Goal: Use online tool/utility: Utilize a website feature to perform a specific function

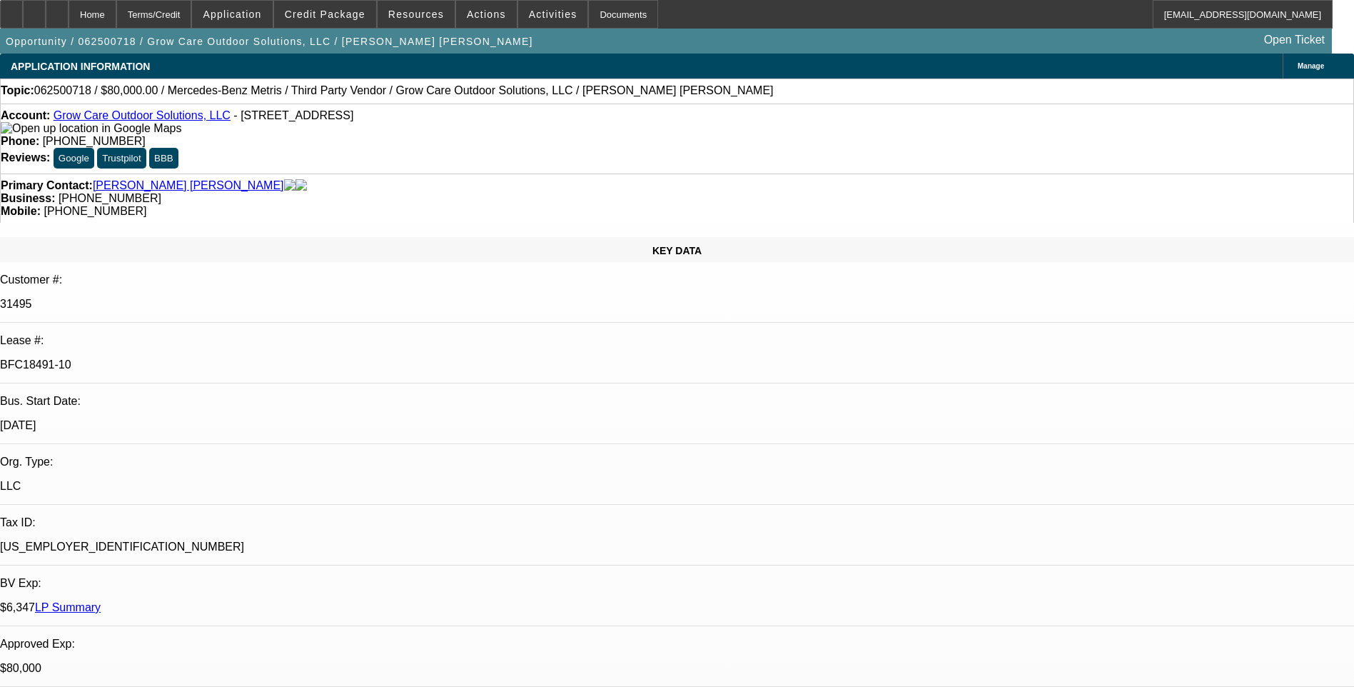
select select "0"
select select "6"
select select "0"
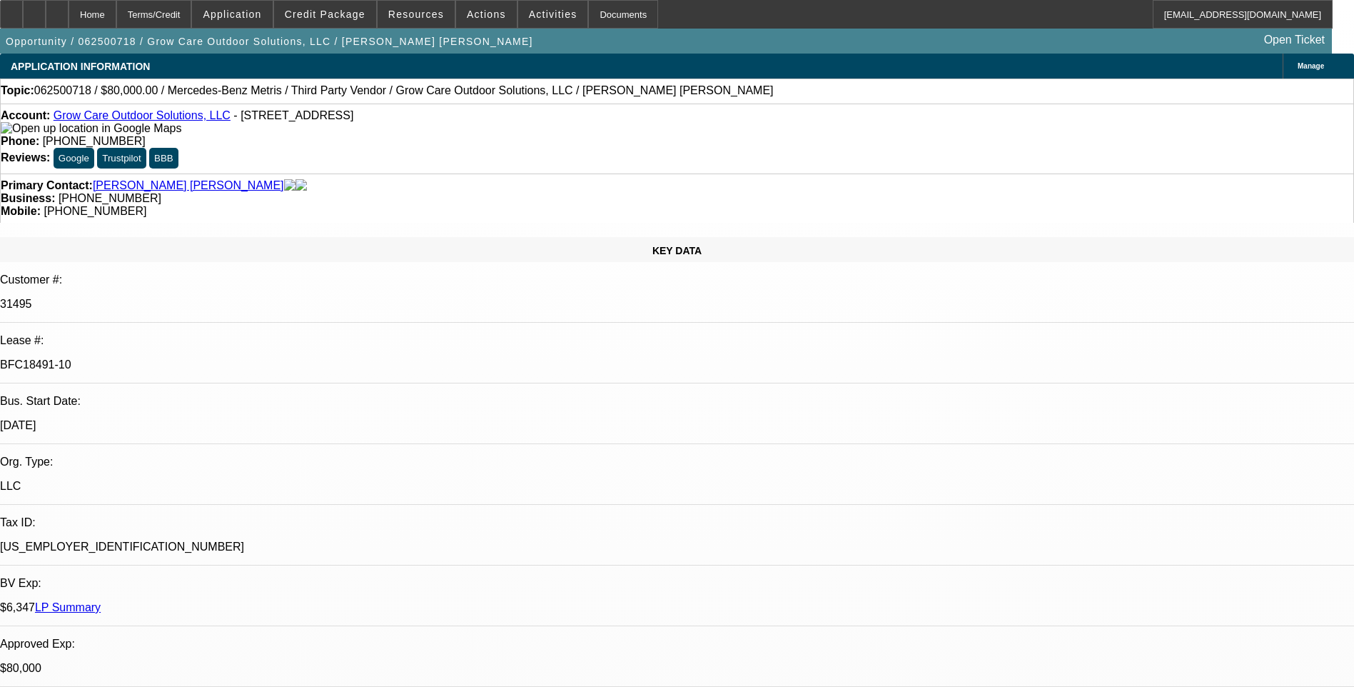
select select "0"
select select "6"
select select "0"
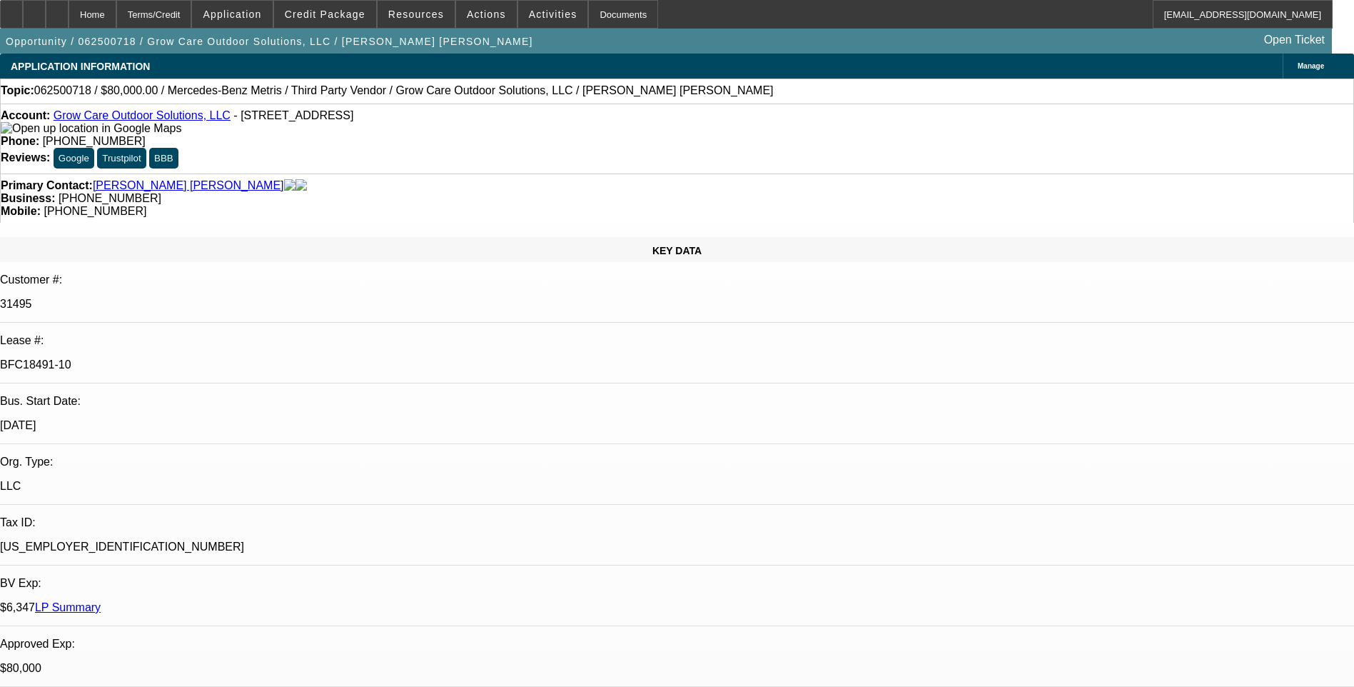
select select "0"
select select "6"
select select "0"
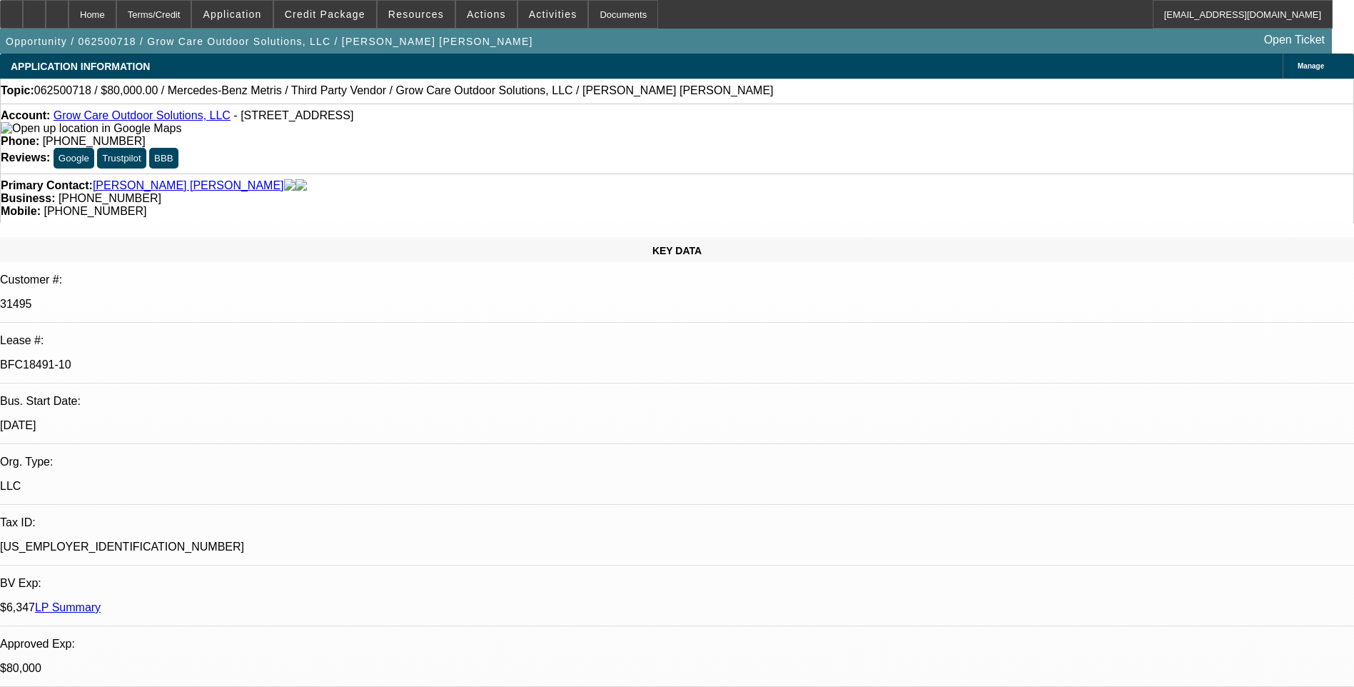
select select "6"
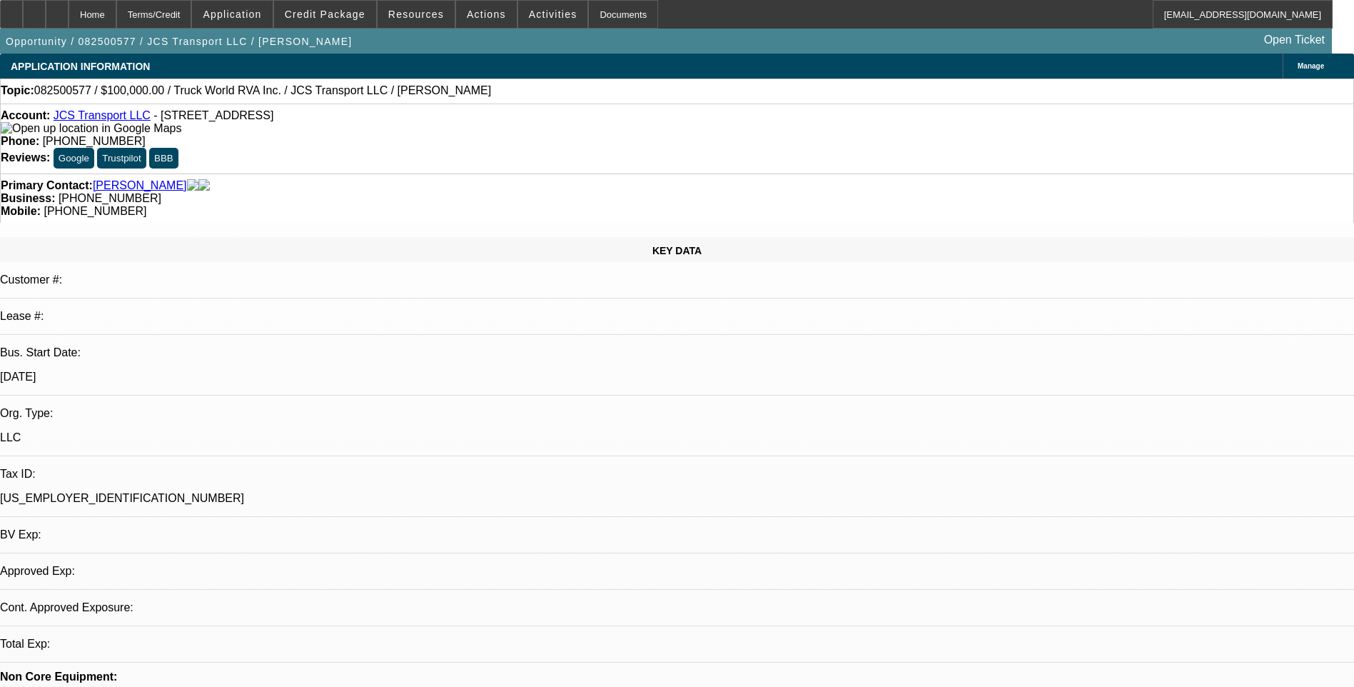
select select "0"
select select "2"
select select "0.1"
select select "1"
select select "2"
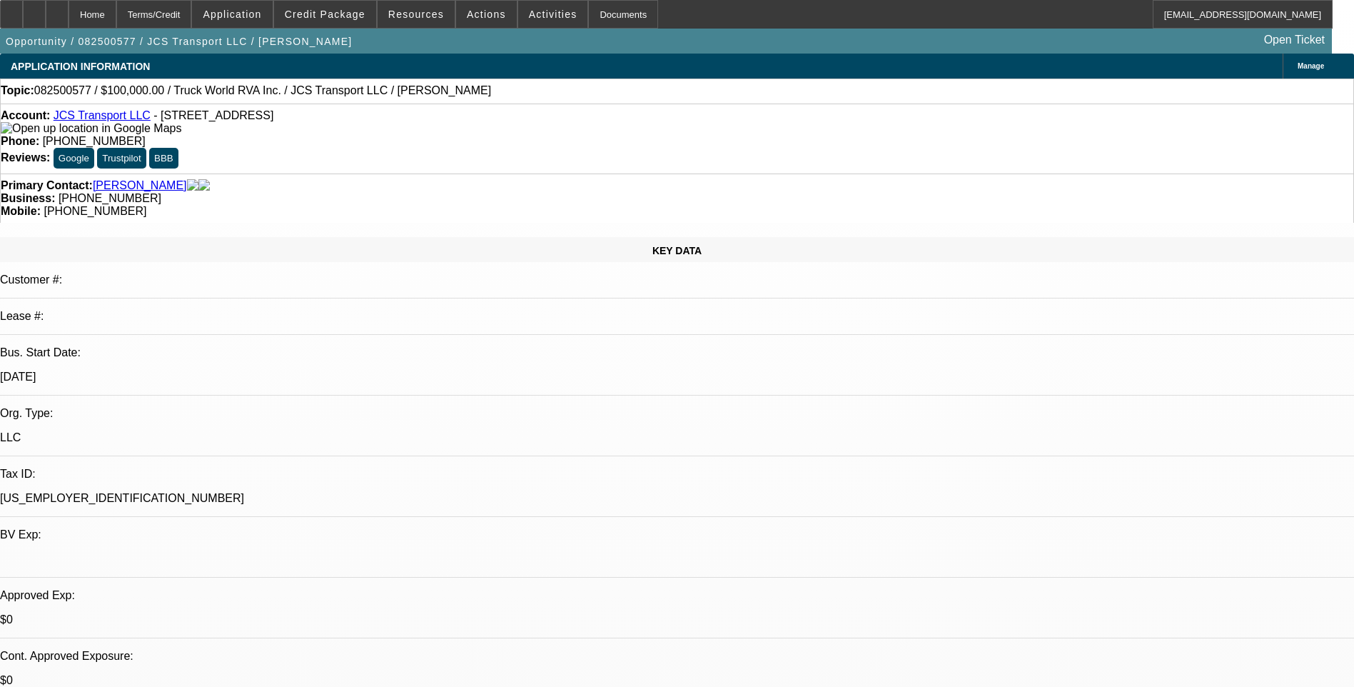
select select "4"
